Goal: Task Accomplishment & Management: Use online tool/utility

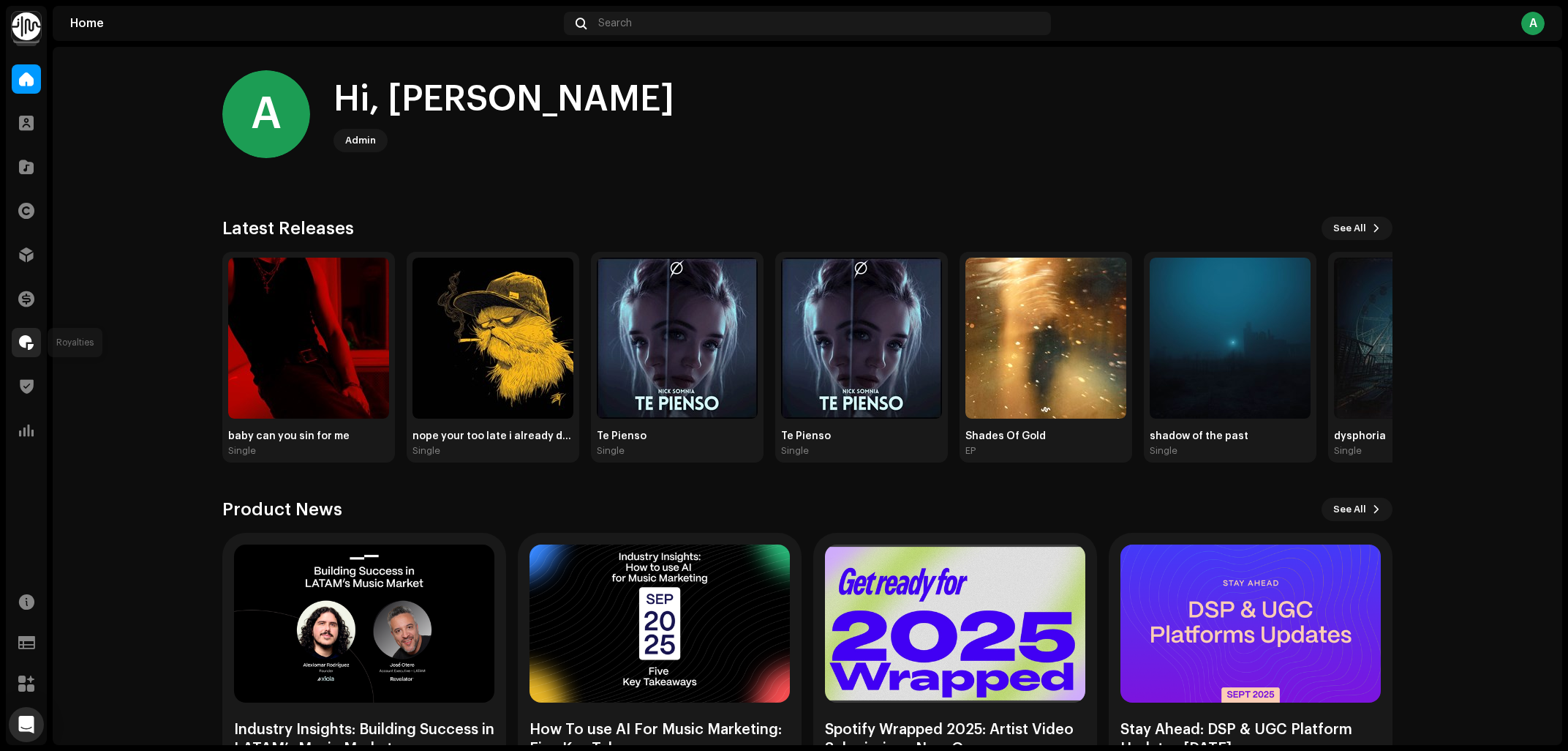
click at [30, 338] on span at bounding box center [26, 342] width 15 height 12
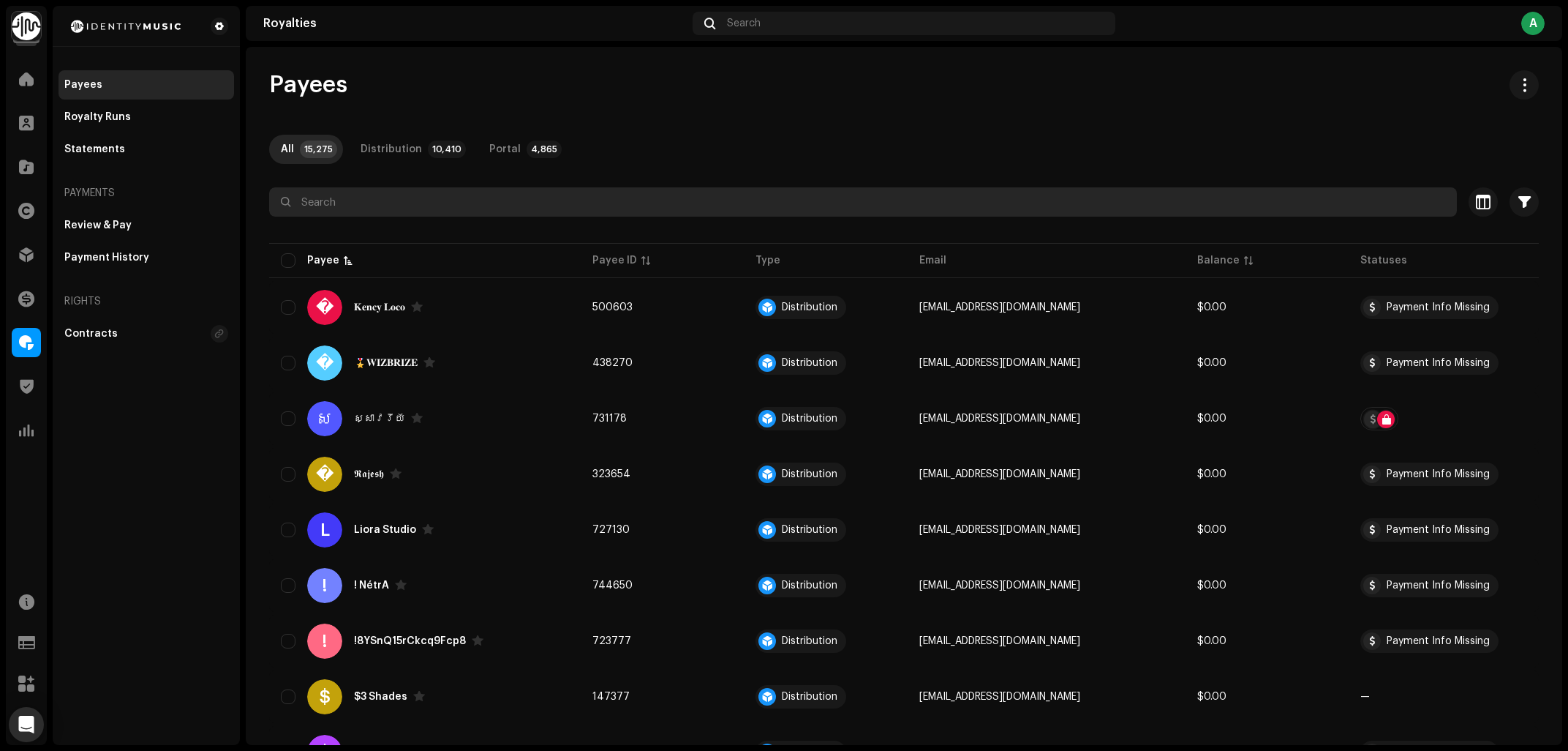
click at [378, 204] on input "text" at bounding box center [864, 202] width 1188 height 30
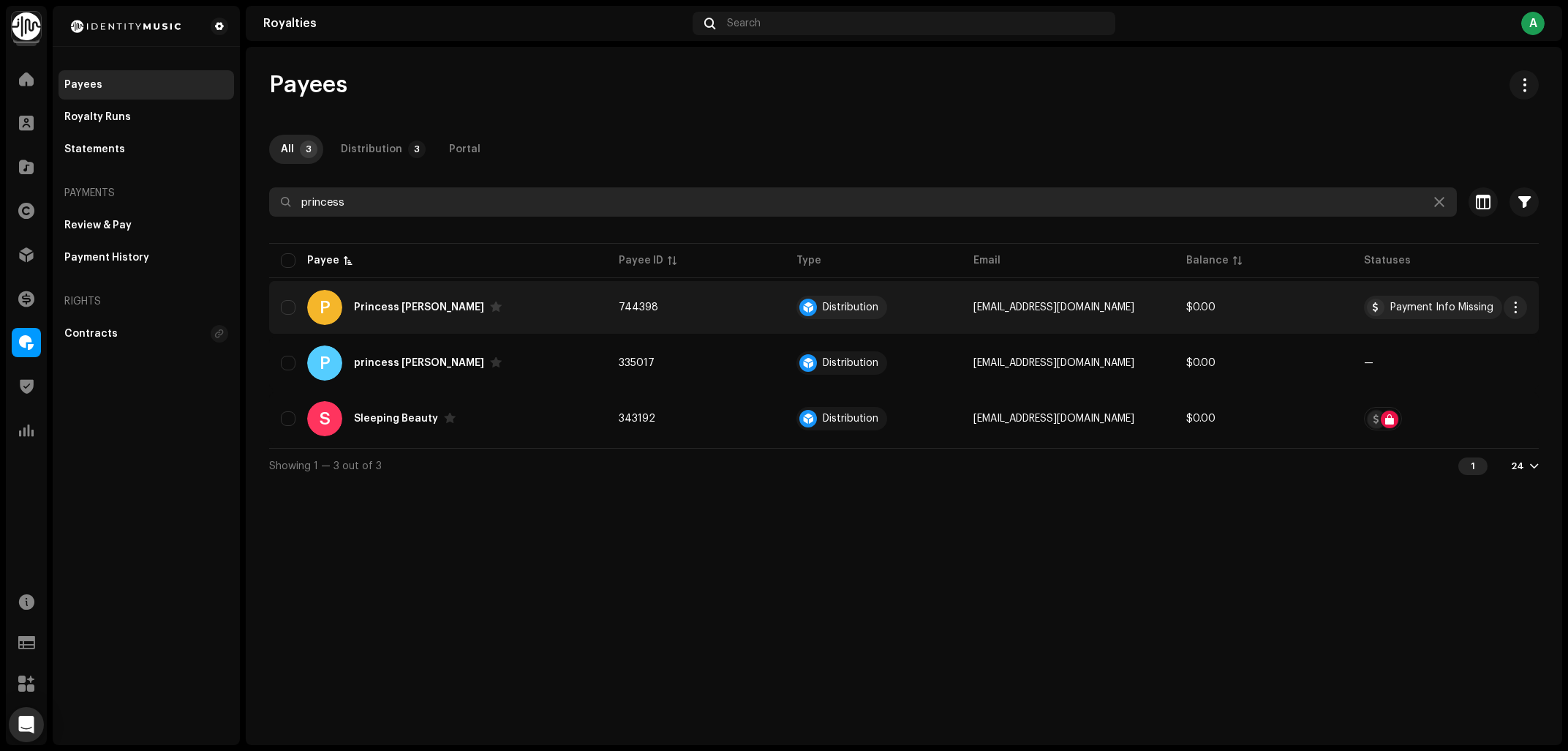
type input "princess"
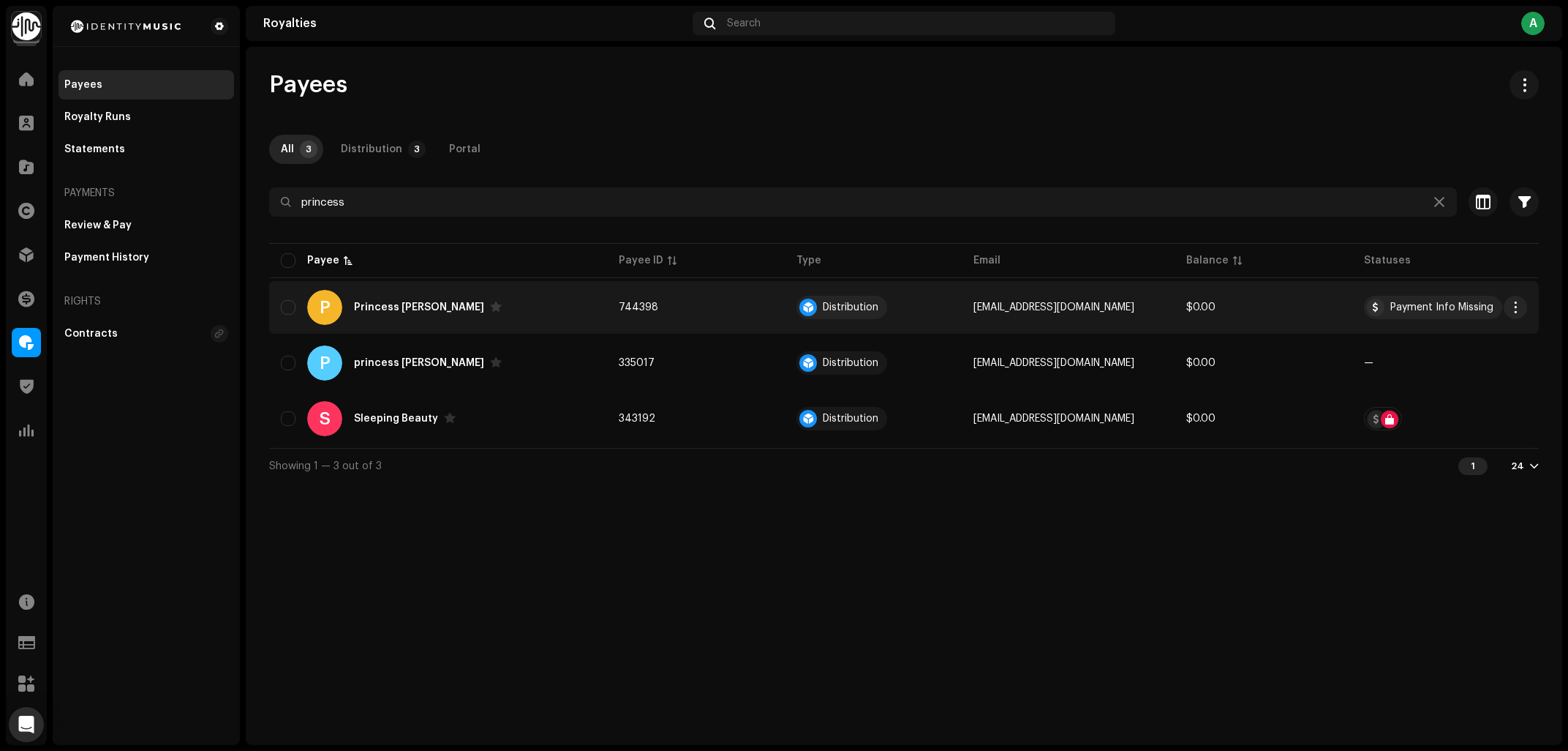
click at [498, 301] on div "P Princess Luminous" at bounding box center [438, 307] width 315 height 35
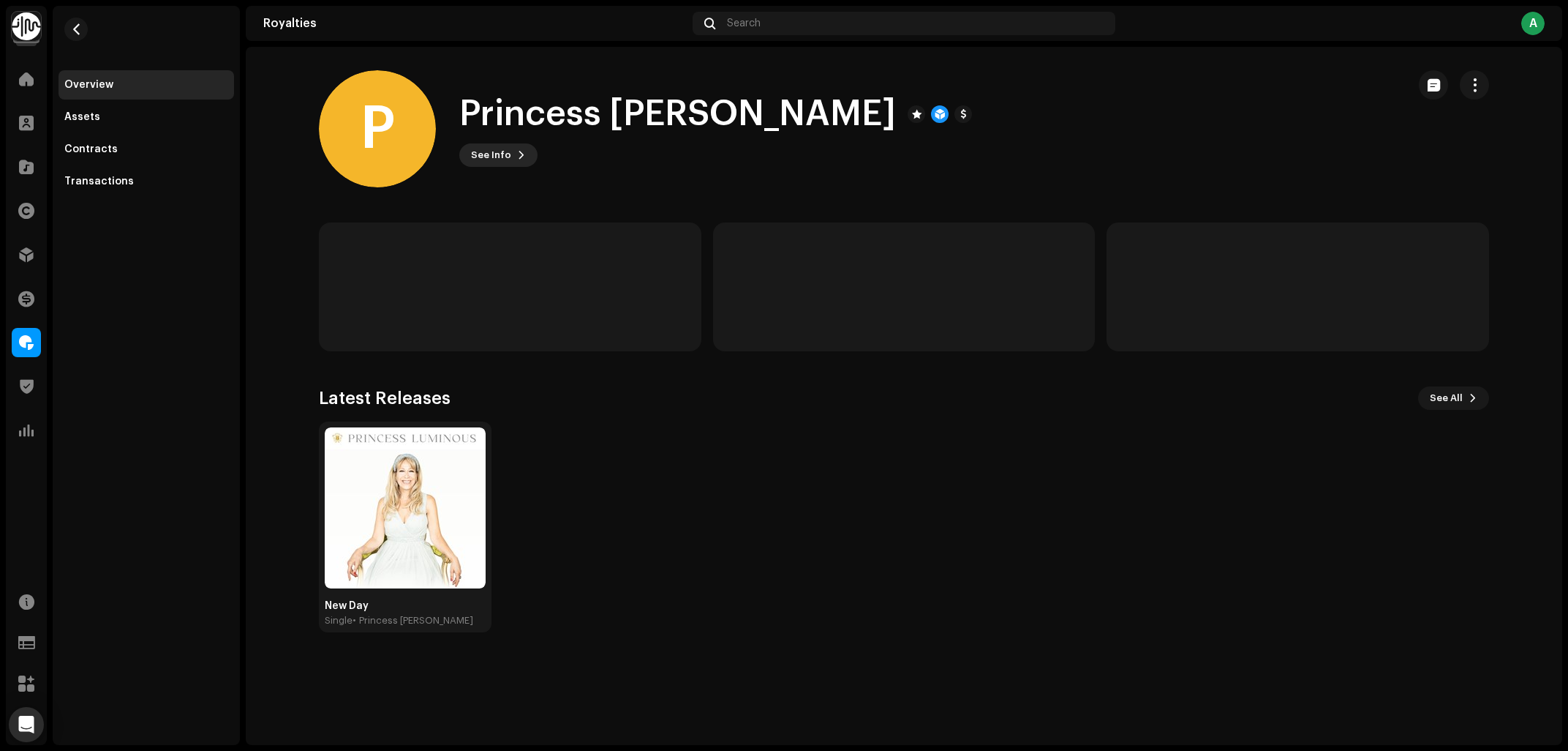
click at [495, 150] on span "See Info" at bounding box center [491, 155] width 40 height 30
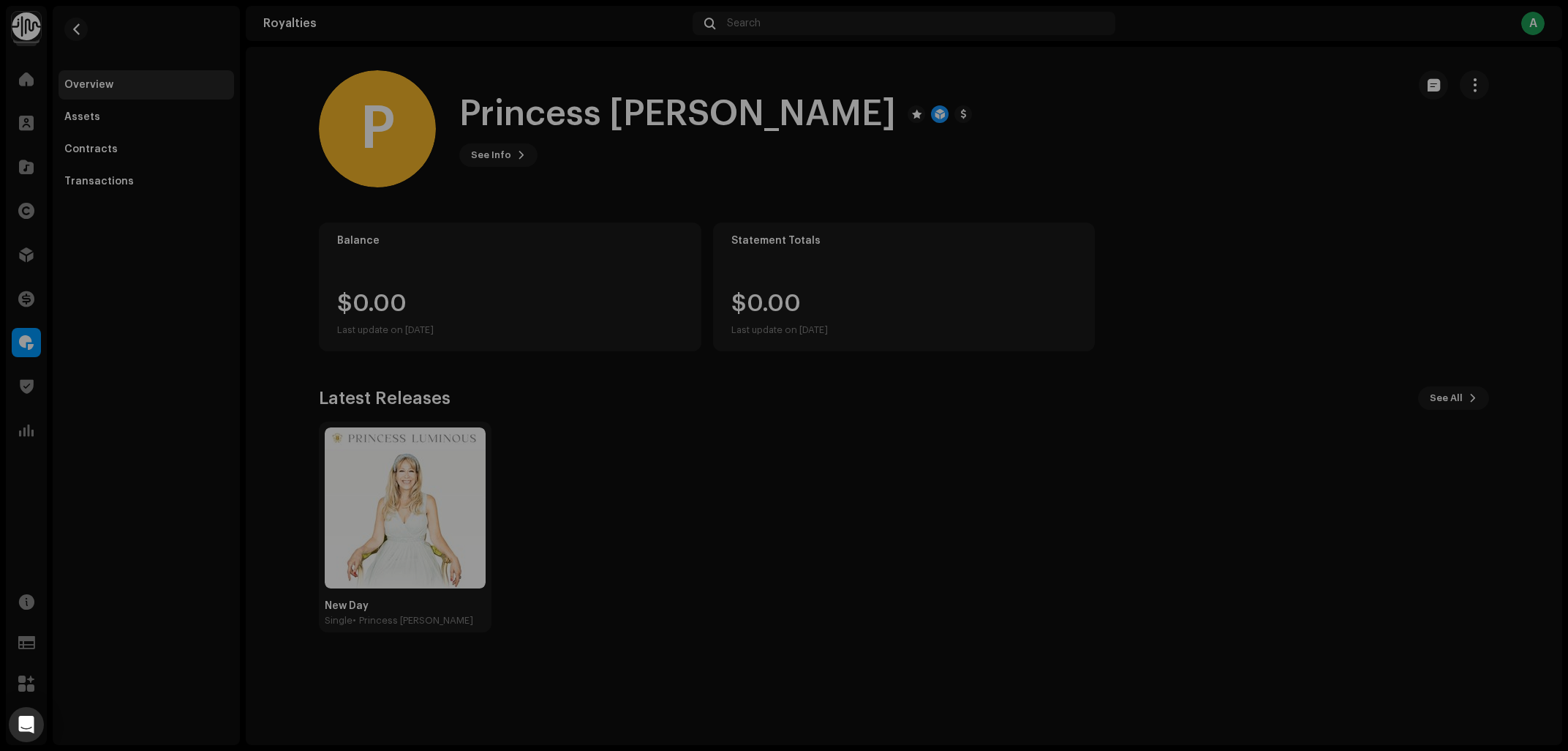
click at [1206, 635] on div "P Princess Luminous 744398 Type Distribution Payee Pay To Name Princess Luminou…" at bounding box center [784, 375] width 1568 height 751
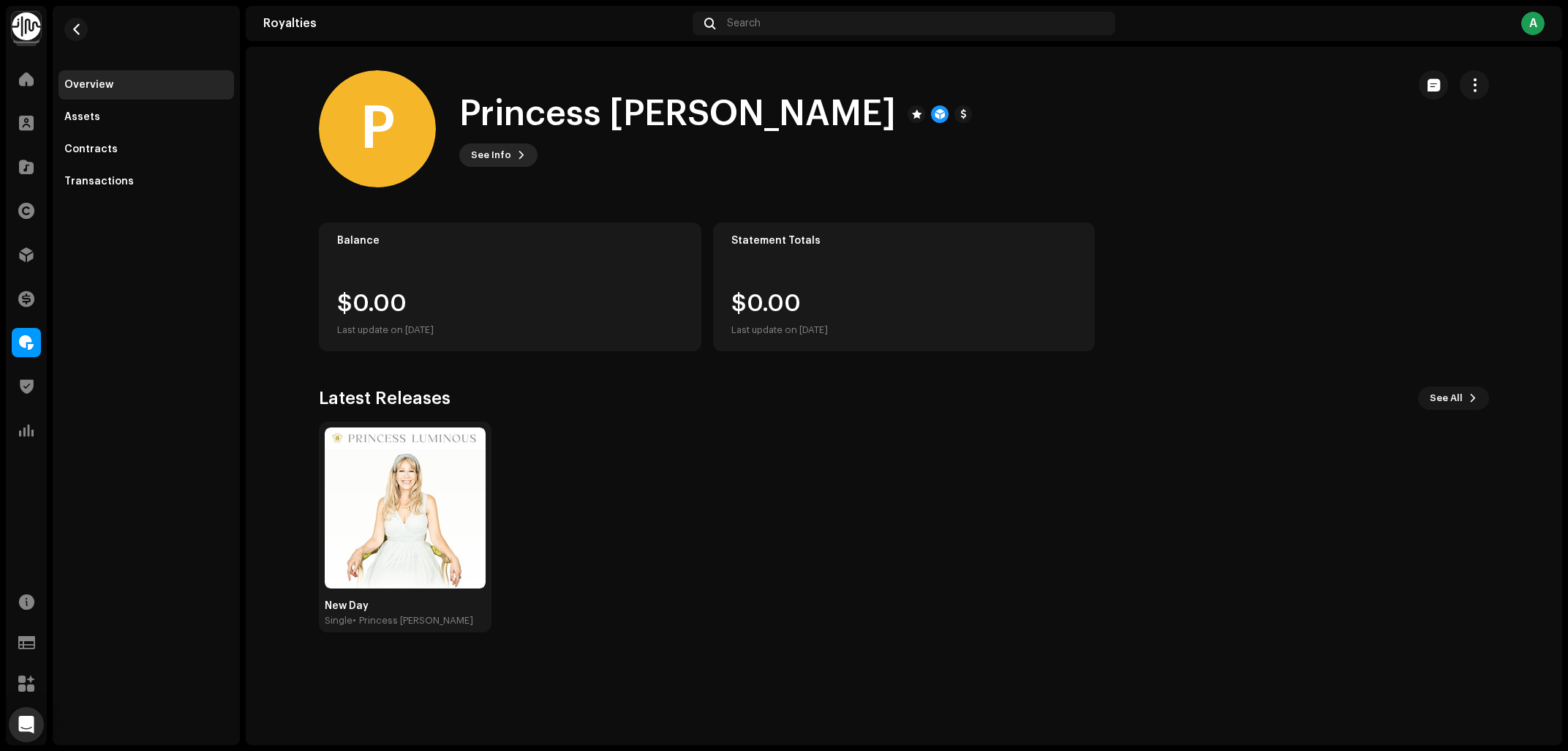
click at [489, 153] on span "See Info" at bounding box center [491, 155] width 40 height 30
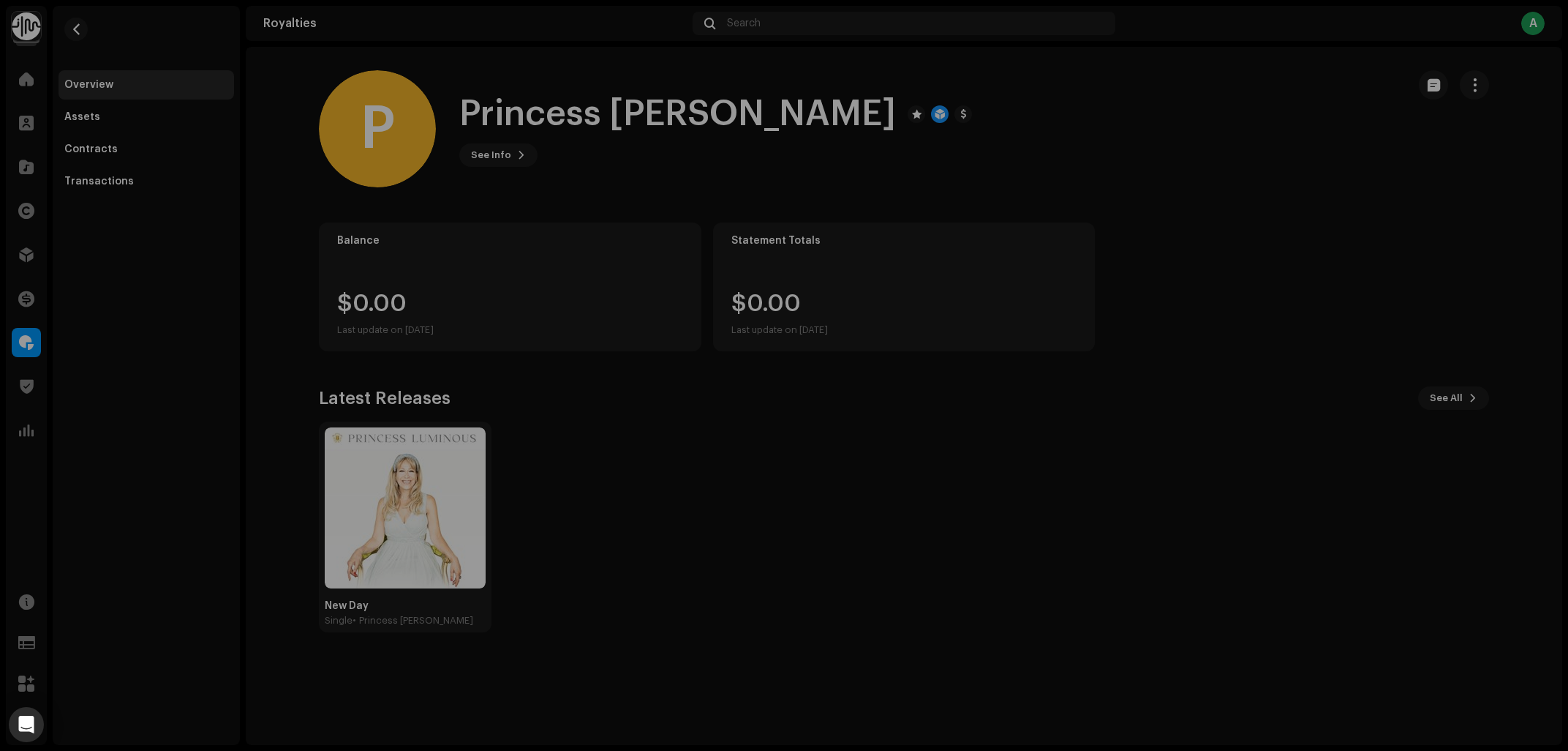
click at [1168, 153] on div "P Princess Luminous 744398 Type Distribution Payee Pay To Name Princess Luminou…" at bounding box center [784, 375] width 1568 height 751
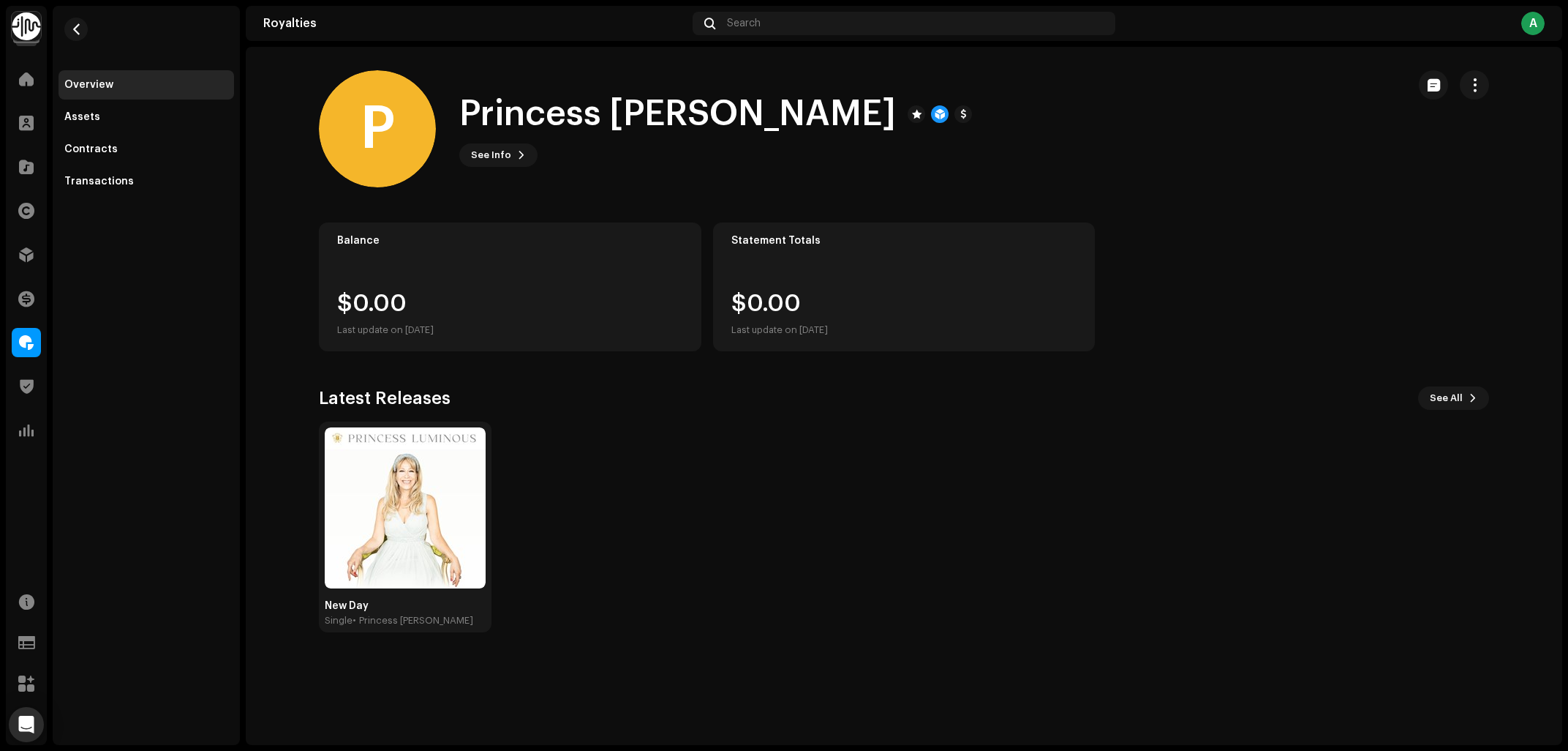
click at [1126, 186] on div "P Princess Luminous See Info" at bounding box center [857, 129] width 1077 height 117
click at [1017, 150] on div "P Princess Luminous See Info" at bounding box center [857, 129] width 1077 height 117
click at [1472, 87] on span "button" at bounding box center [1475, 85] width 14 height 12
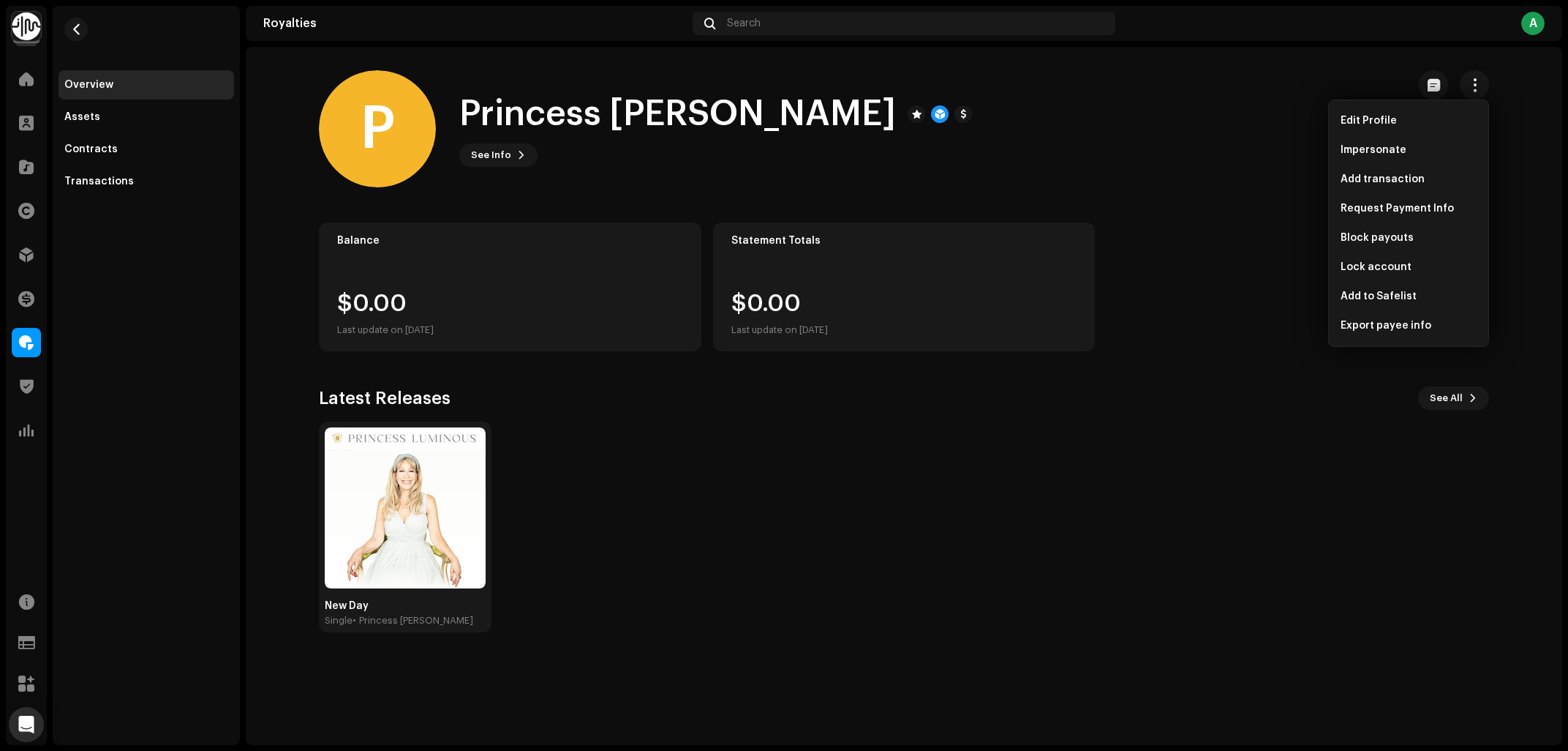
click at [982, 153] on div "P Princess Luminous See Info" at bounding box center [857, 129] width 1077 height 117
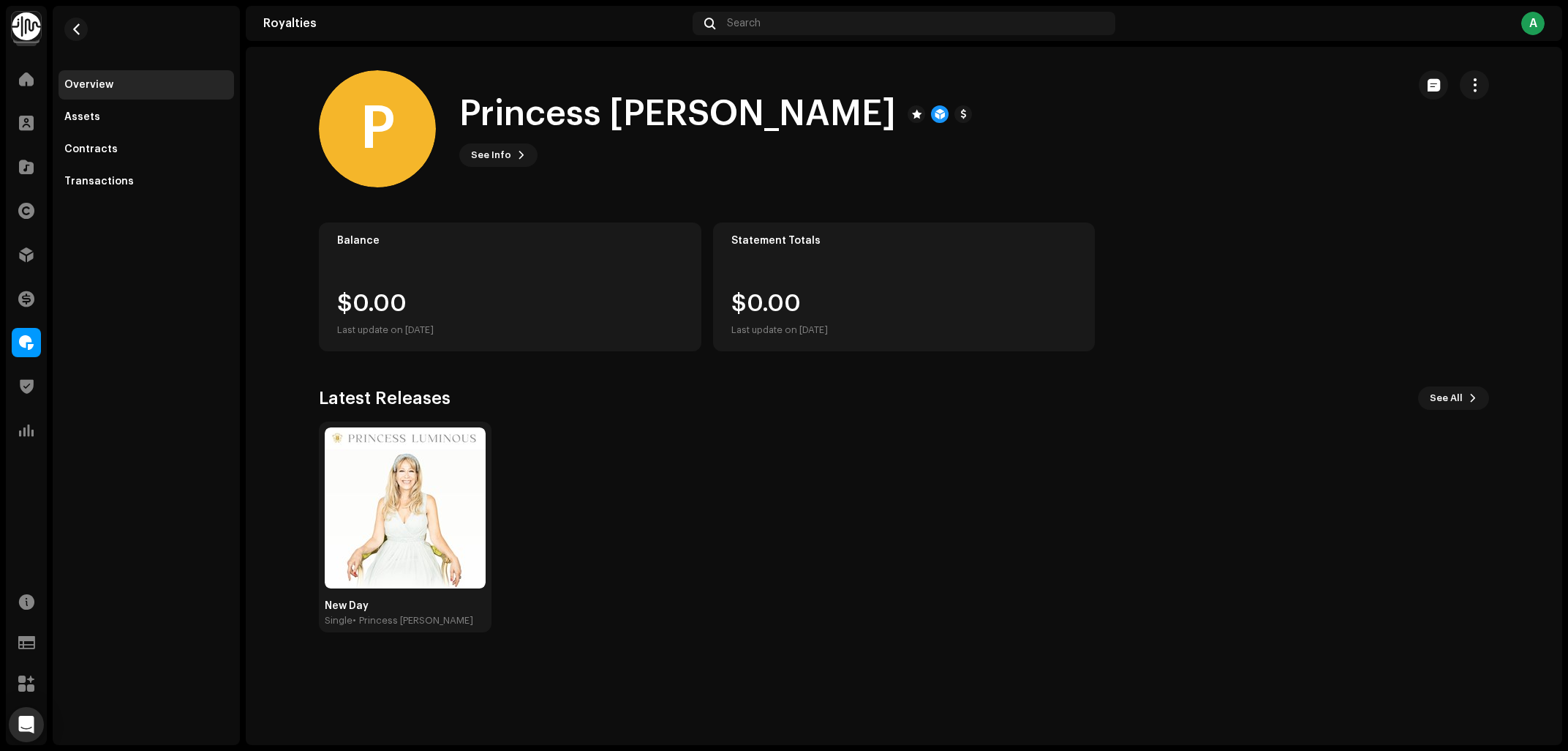
click at [951, 613] on div "New Day Single • Princess Luminous" at bounding box center [898, 527] width 1170 height 211
click at [976, 209] on royalties-payees-details-overview "P Princess Luminous P Princess Luminous See Info Balance $0.00 Last update on O…" at bounding box center [904, 351] width 1317 height 609
click at [948, 167] on div "P Princess Luminous See Info" at bounding box center [857, 129] width 1077 height 117
click at [1484, 80] on button "button" at bounding box center [1475, 85] width 30 height 30
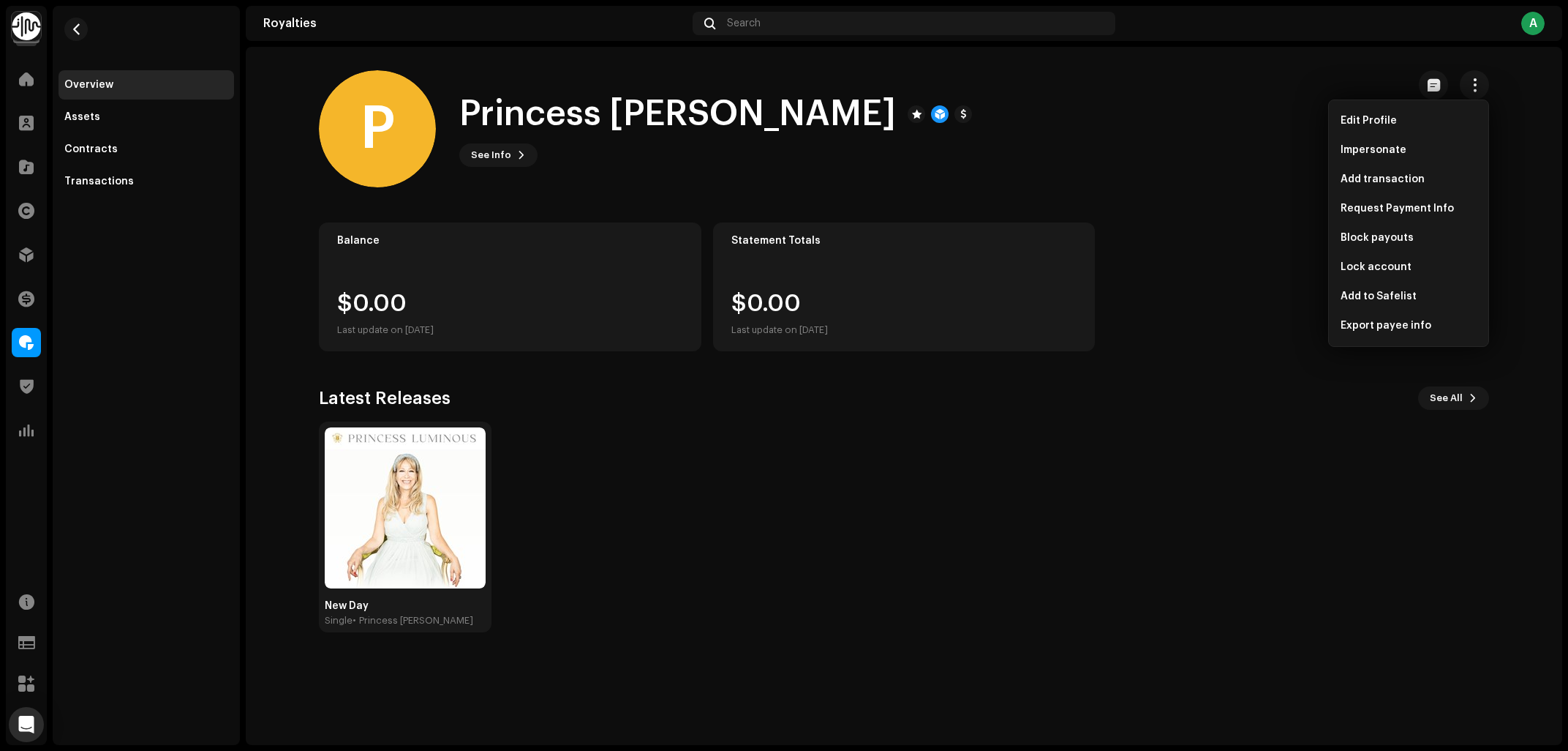
click at [1030, 147] on div "P Princess Luminous See Info" at bounding box center [857, 129] width 1077 height 117
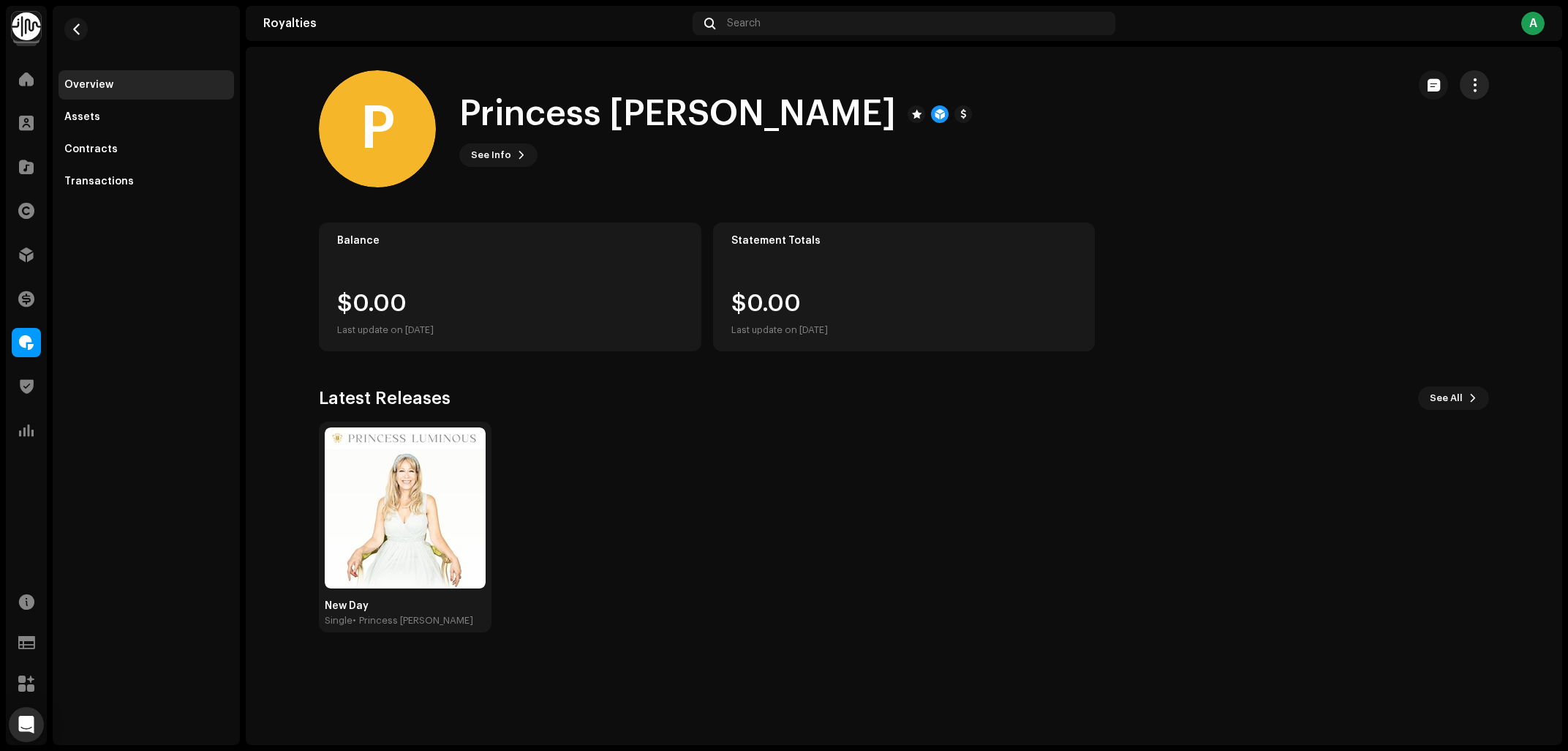
click at [1477, 86] on span "button" at bounding box center [1475, 85] width 14 height 12
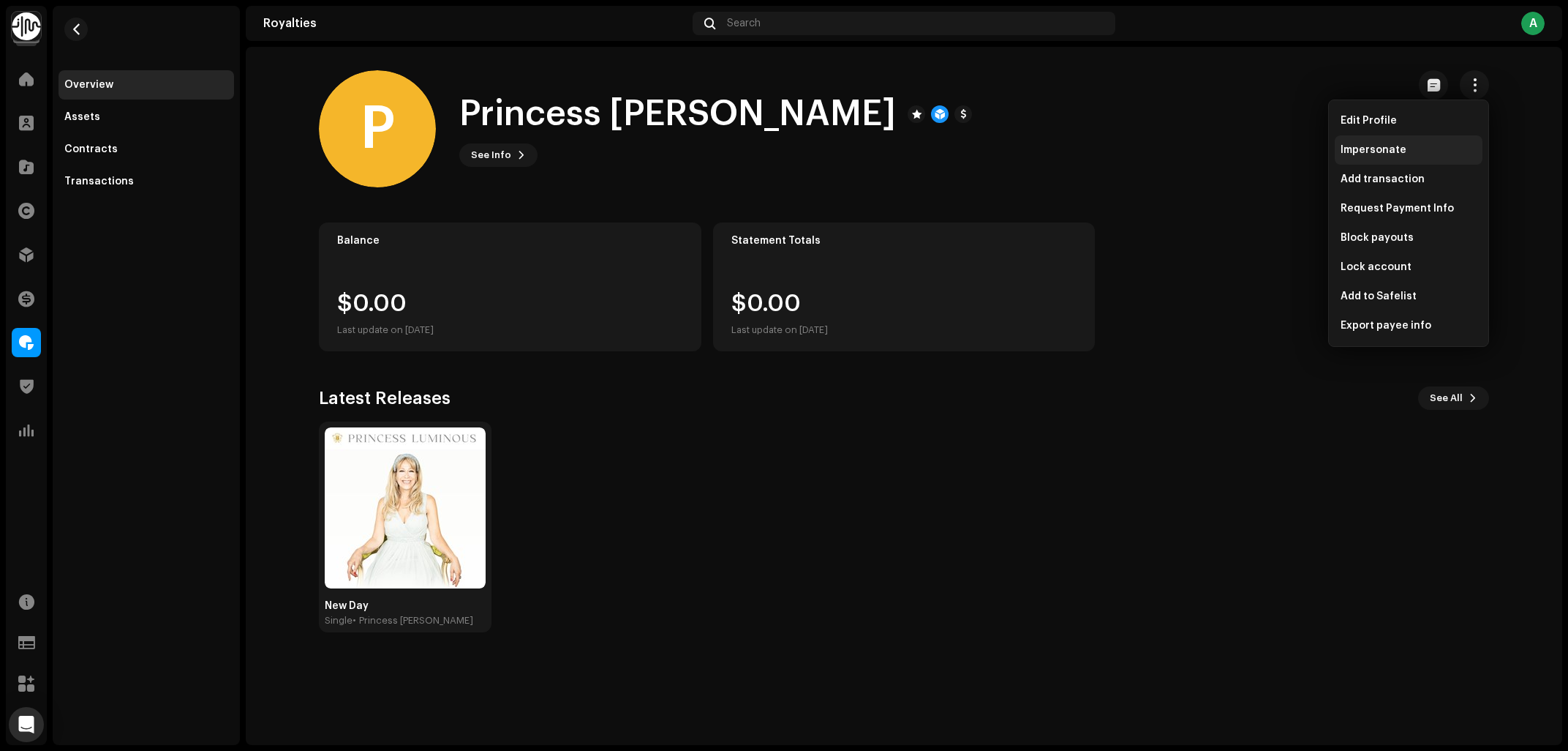
click at [1393, 148] on span "Impersonate" at bounding box center [1374, 150] width 66 height 12
